Goal: Information Seeking & Learning: Learn about a topic

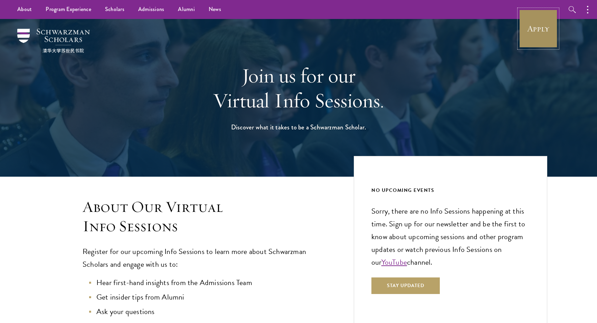
click at [546, 26] on link "Apply" at bounding box center [537, 28] width 39 height 39
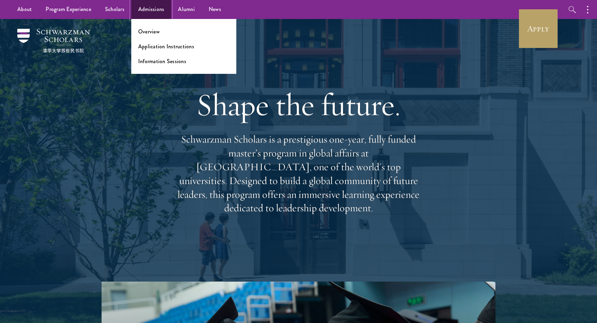
click at [153, 8] on link "Admissions" at bounding box center [151, 9] width 40 height 19
